Goal: Task Accomplishment & Management: Use online tool/utility

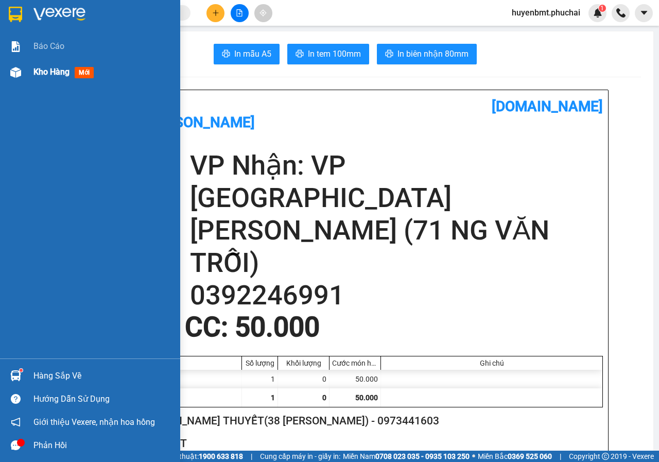
click at [26, 75] on div "Kho hàng mới" at bounding box center [90, 72] width 180 height 26
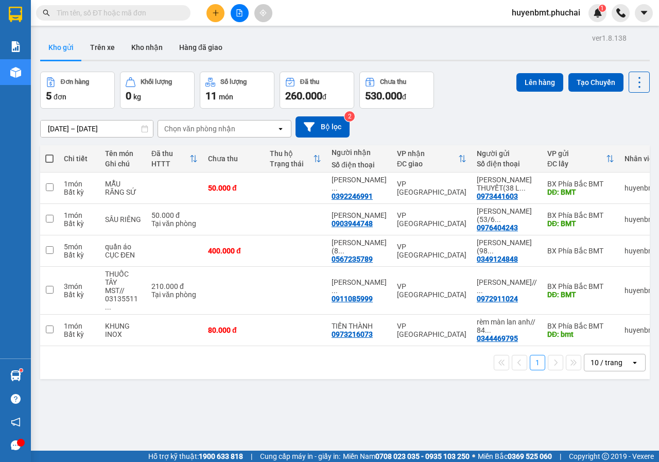
click at [49, 163] on label at bounding box center [49, 158] width 8 height 10
click at [49, 153] on input "checkbox" at bounding box center [49, 153] width 0 height 0
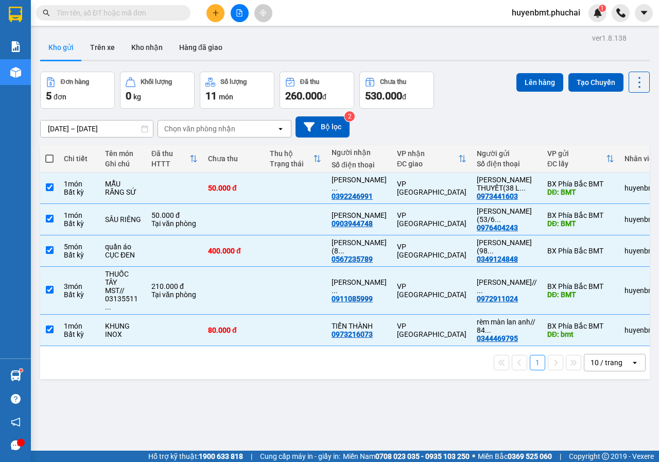
checkbox input "true"
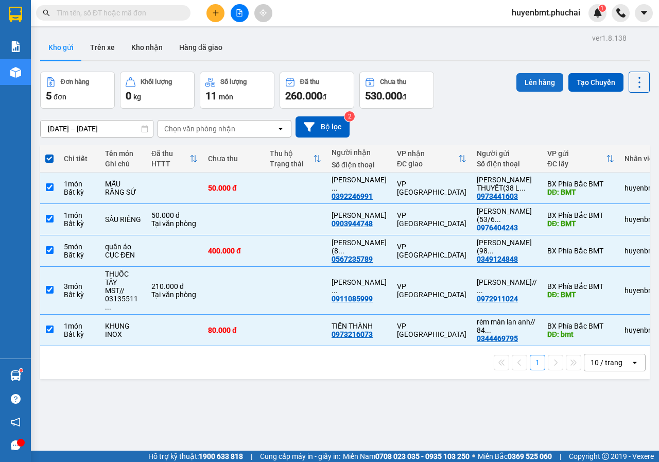
click at [539, 81] on button "Lên hàng" at bounding box center [540, 82] width 47 height 19
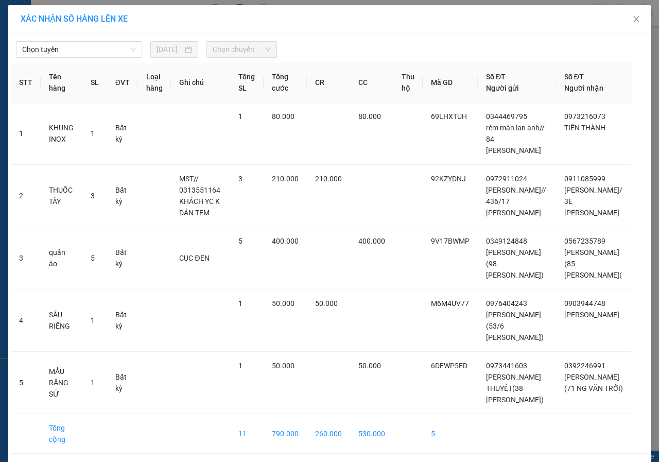
drag, startPoint x: 72, startPoint y: 53, endPoint x: 72, endPoint y: 59, distance: 6.2
click at [72, 55] on span "Chọn tuyến" at bounding box center [79, 49] width 114 height 15
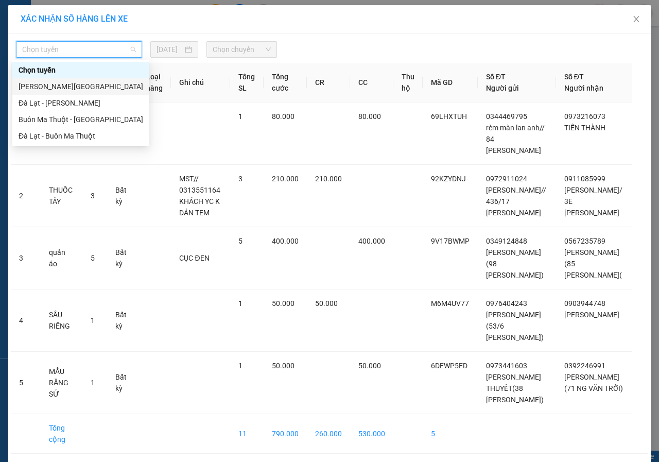
click at [32, 90] on div "[PERSON_NAME][GEOGRAPHIC_DATA]" at bounding box center [81, 86] width 125 height 11
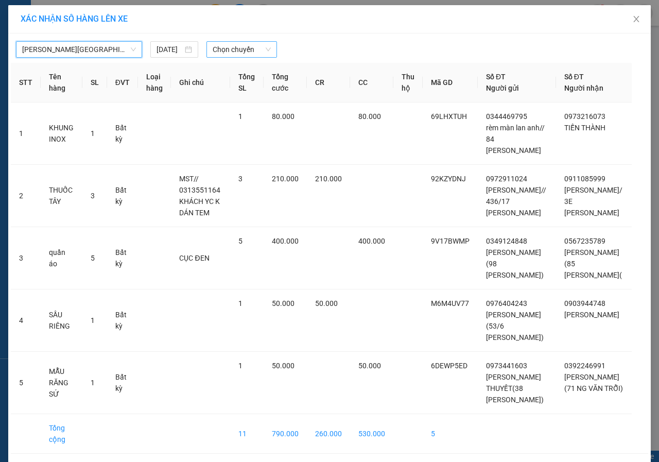
click at [230, 47] on span "Chọn chuyến" at bounding box center [242, 49] width 58 height 15
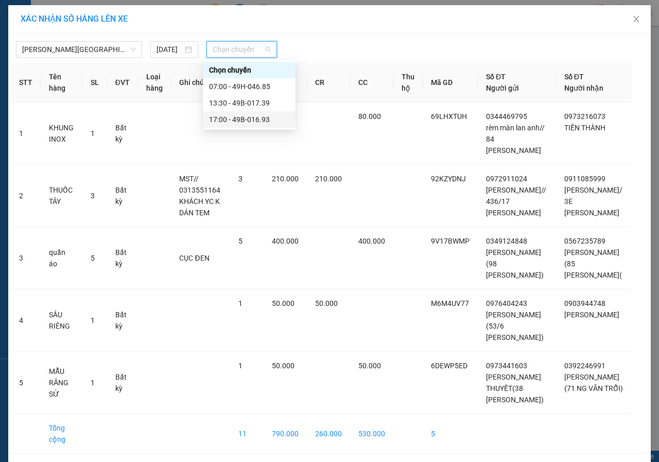
click at [257, 120] on div "17:00 - 49B-016.93" at bounding box center [249, 119] width 80 height 11
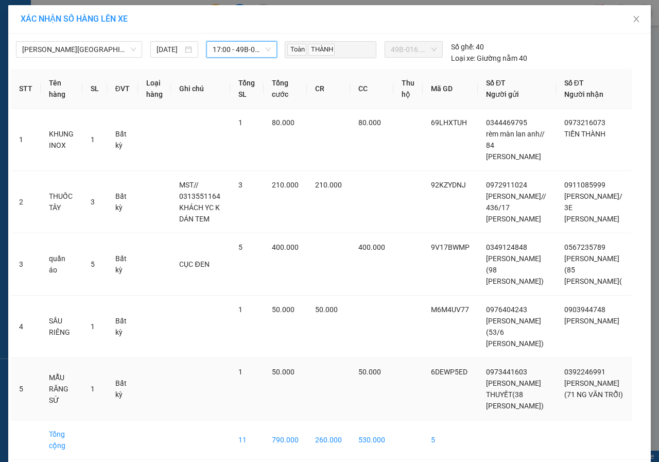
scroll to position [45, 0]
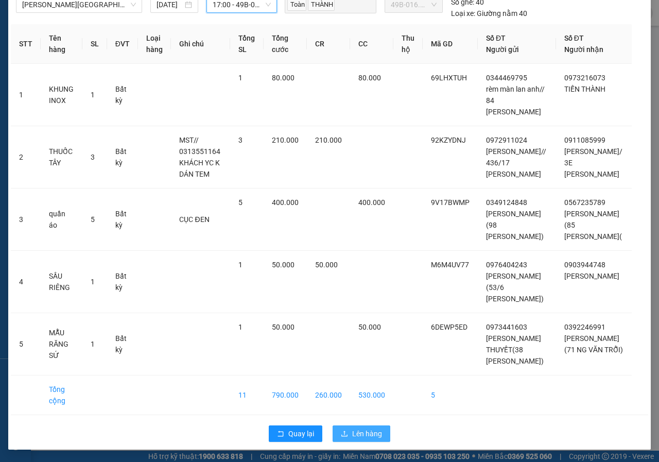
click at [368, 434] on span "Lên hàng" at bounding box center [367, 433] width 30 height 11
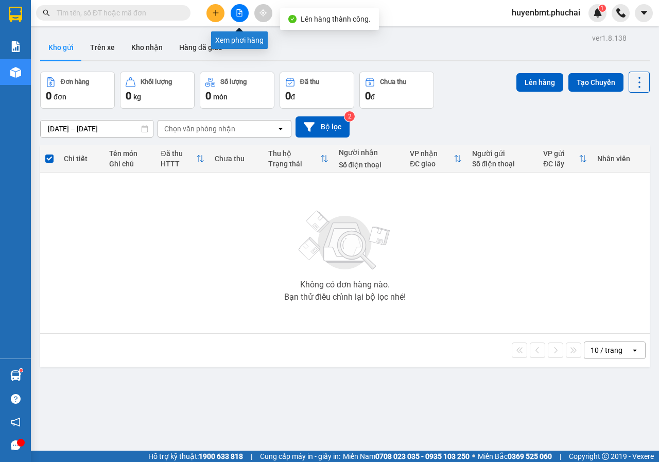
click at [241, 18] on button at bounding box center [240, 13] width 18 height 18
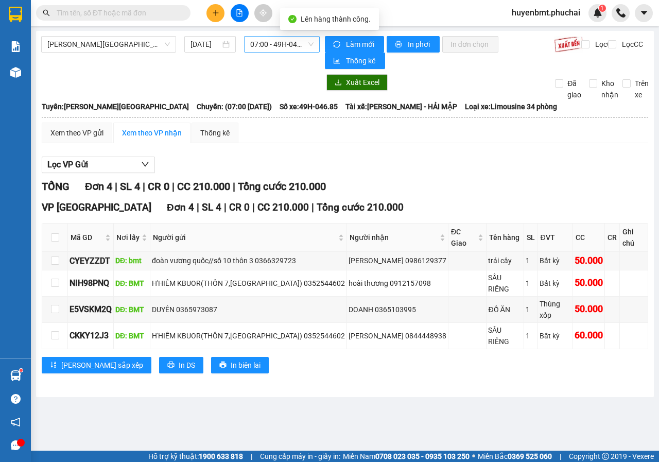
click at [272, 41] on span "07:00 - 49H-046.85" at bounding box center [281, 44] width 63 height 15
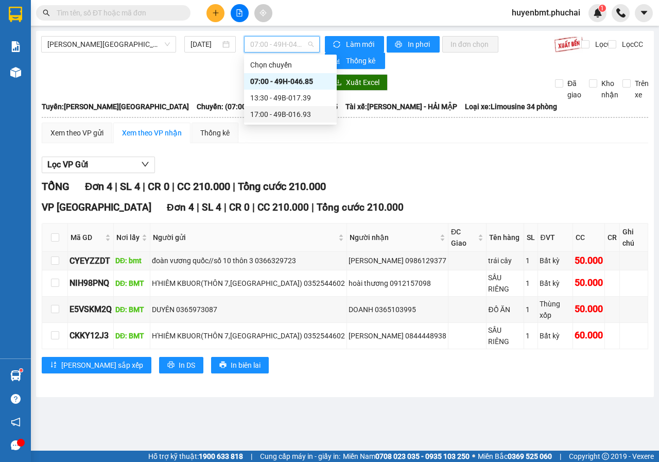
click at [269, 111] on div "17:00 - 49B-016.93" at bounding box center [290, 114] width 80 height 11
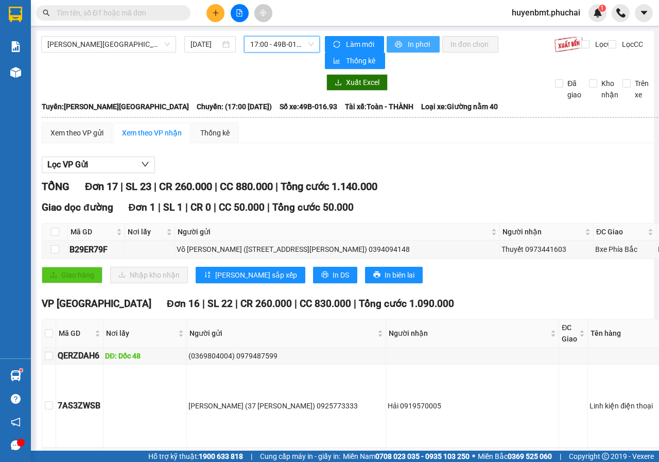
click at [401, 44] on button "In phơi" at bounding box center [413, 44] width 53 height 16
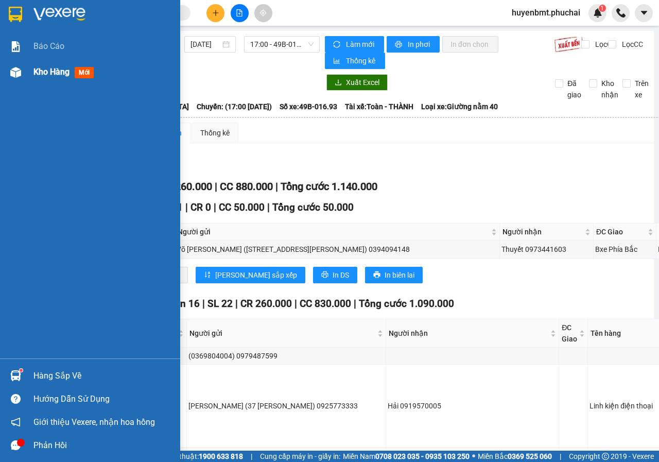
click at [36, 74] on span "Kho hàng" at bounding box center [51, 72] width 36 height 10
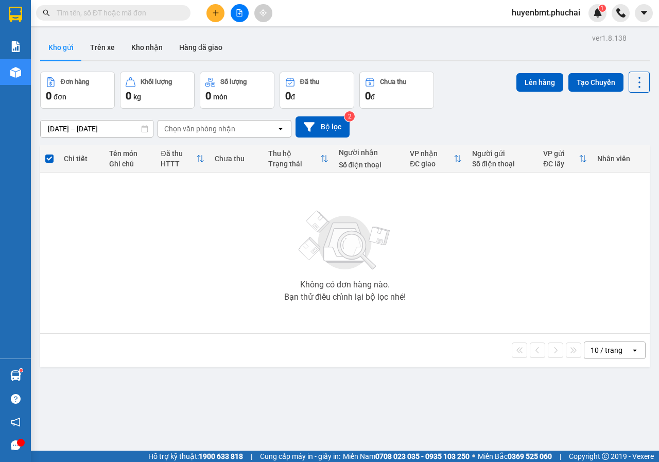
click at [567, 14] on span "huyenbmt.phuchai" at bounding box center [546, 12] width 85 height 13
click at [534, 32] on span "Đăng xuất" at bounding box center [551, 31] width 64 height 11
